Goal: Information Seeking & Learning: Find specific fact

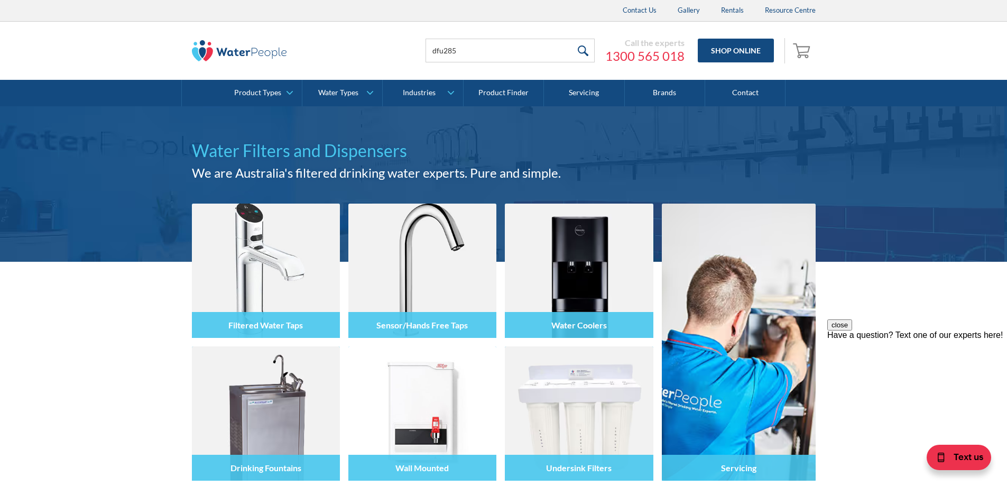
type input "dfu285"
click at [572, 39] on input "submit" at bounding box center [583, 51] width 23 height 24
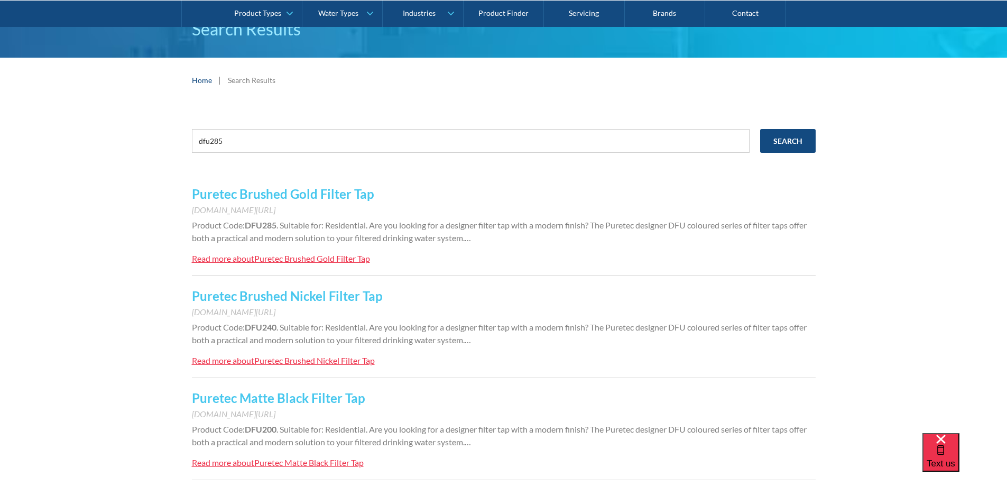
click at [222, 195] on link "Puretec Brushed Gold Filter Tap" at bounding box center [283, 193] width 182 height 15
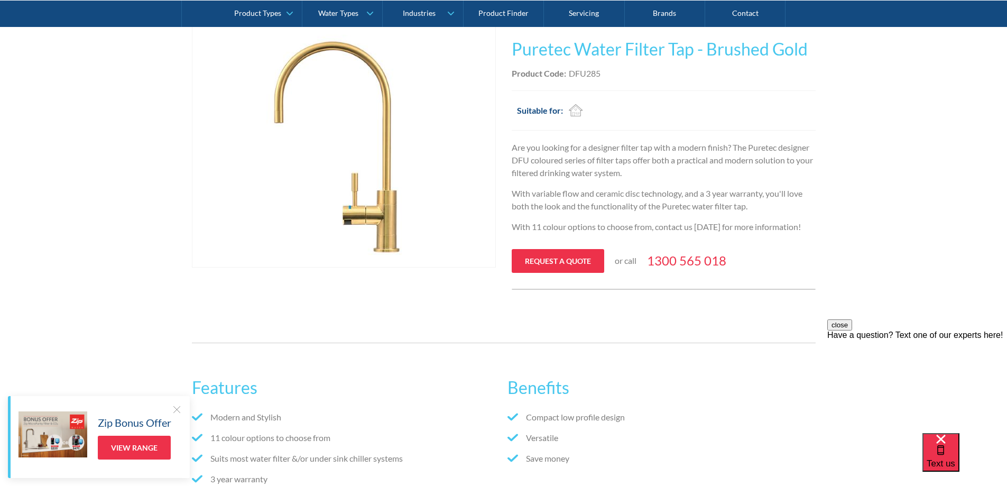
scroll to position [106, 0]
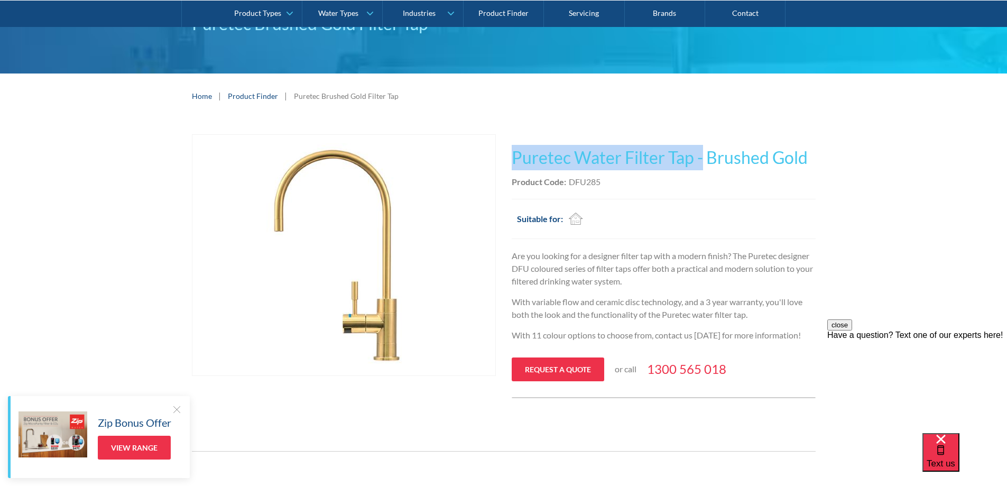
drag, startPoint x: 702, startPoint y: 157, endPoint x: 513, endPoint y: 157, distance: 189.2
click at [513, 157] on h1 "Puretec Water Filter Tap - Brushed Gold" at bounding box center [663, 157] width 304 height 25
copy h1 "Puretec Water Filter Tap -"
